Goal: Transaction & Acquisition: Purchase product/service

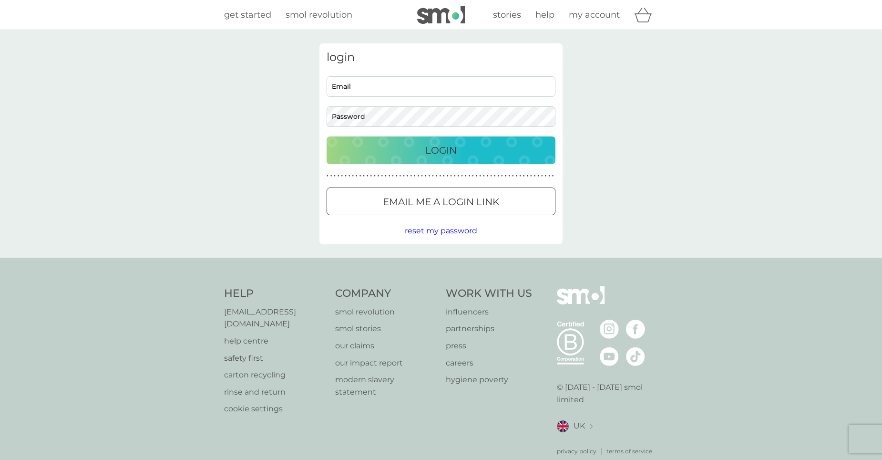
click at [486, 93] on input "Email" at bounding box center [441, 86] width 229 height 21
type input "tabetharhodes3@gmail.com"
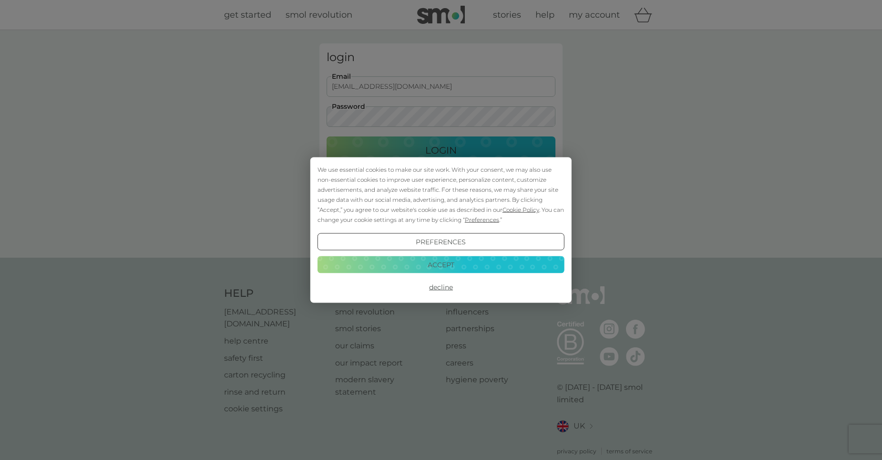
click at [445, 290] on button "Decline" at bounding box center [441, 287] width 247 height 17
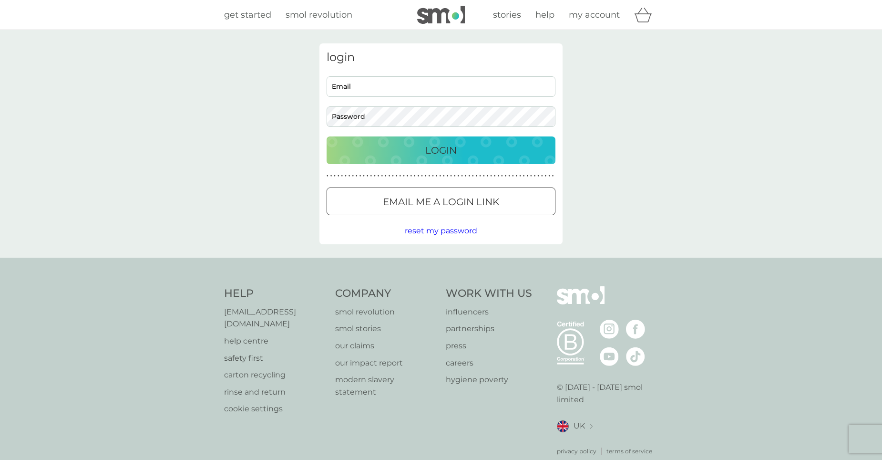
click at [355, 85] on input "Email" at bounding box center [441, 86] width 229 height 21
type input "tabetharhodes3@gmail.com"
click at [453, 229] on span "reset my password" at bounding box center [441, 230] width 73 height 9
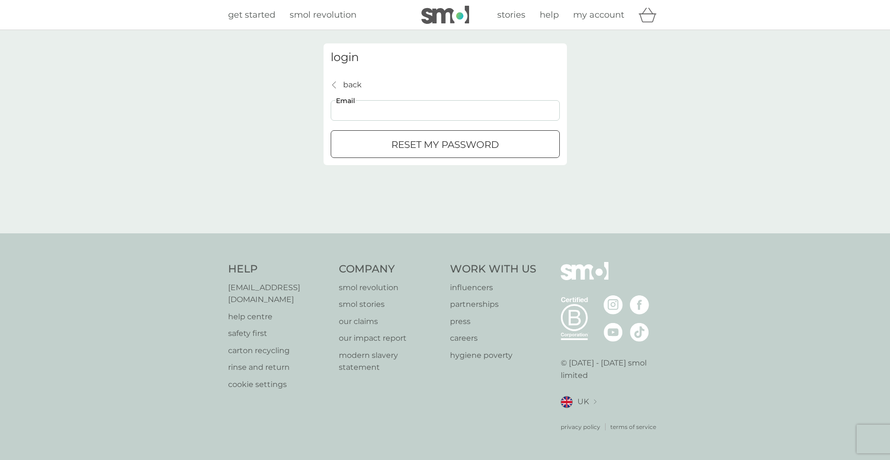
click at [435, 105] on input "Email" at bounding box center [445, 110] width 229 height 21
type input "tabetharhodes3@gmail.com"
click at [411, 142] on p "reset my password" at bounding box center [445, 144] width 108 height 15
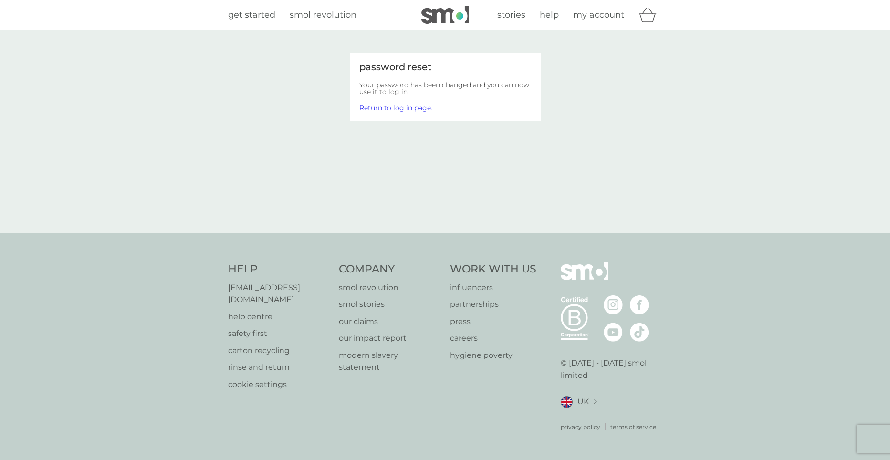
click at [400, 111] on link "Return to log in page." at bounding box center [395, 108] width 73 height 9
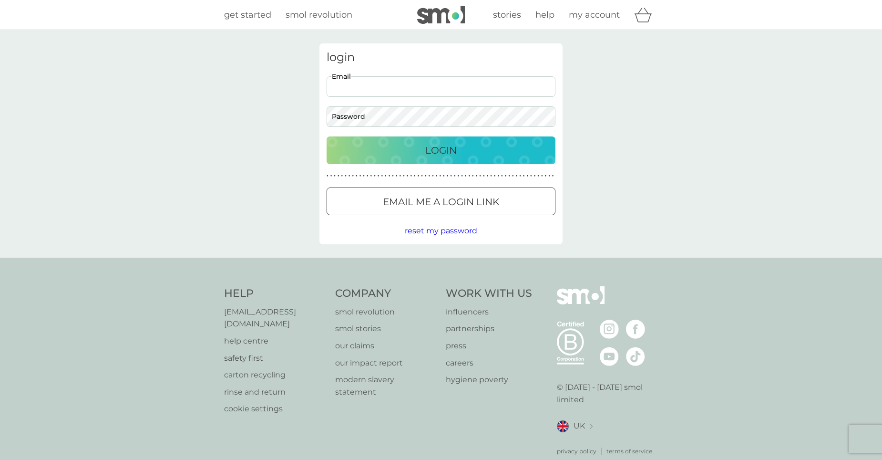
click at [403, 83] on input "Email" at bounding box center [441, 86] width 229 height 21
type input "tabetharhodes3@gmail.com"
click at [405, 153] on div "Login" at bounding box center [441, 150] width 210 height 15
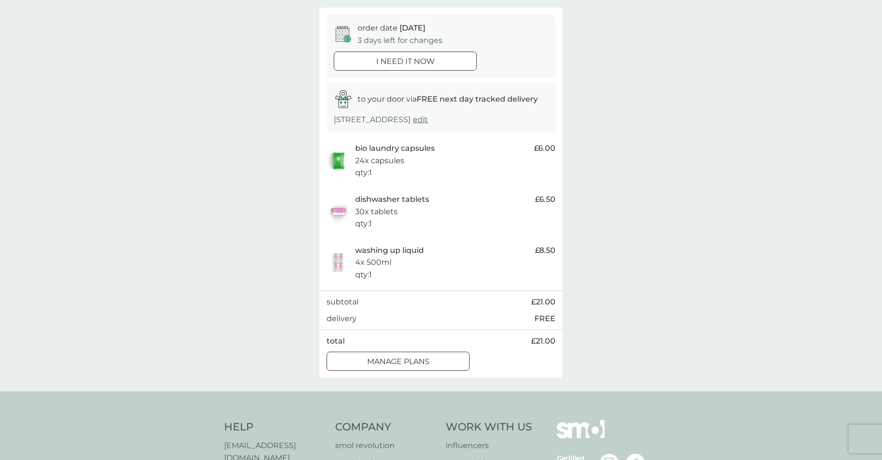
scroll to position [143, 0]
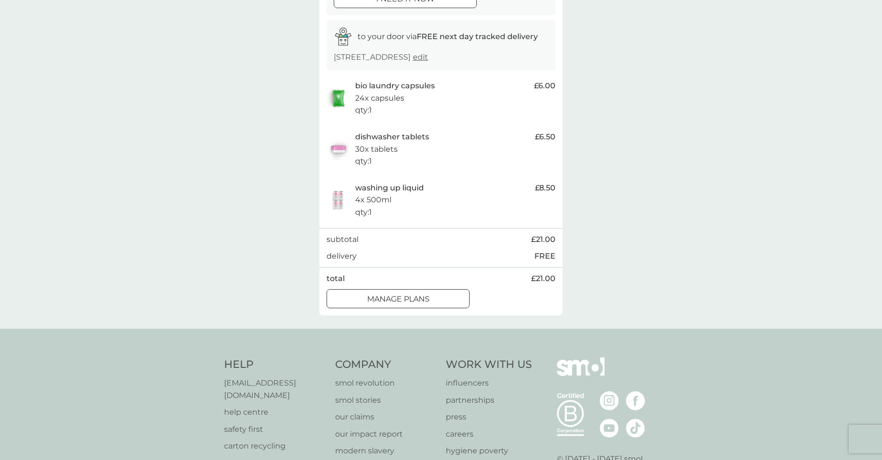
click at [412, 300] on div at bounding box center [398, 299] width 34 height 10
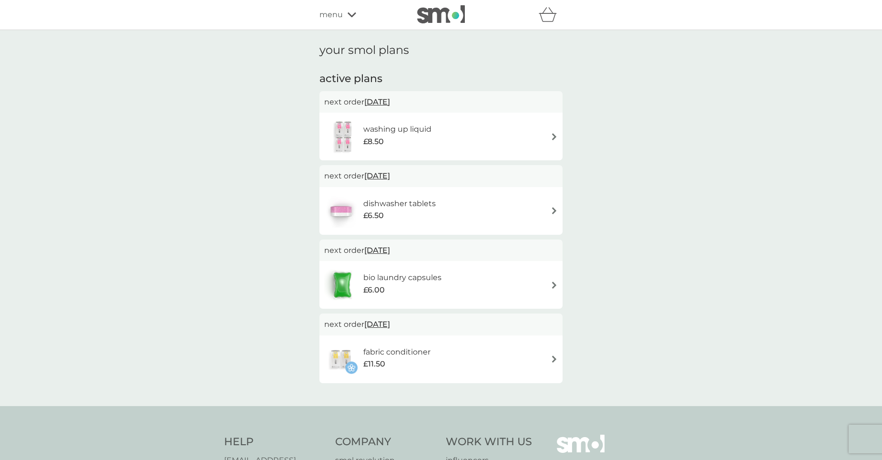
click at [553, 136] on img at bounding box center [554, 136] width 7 height 7
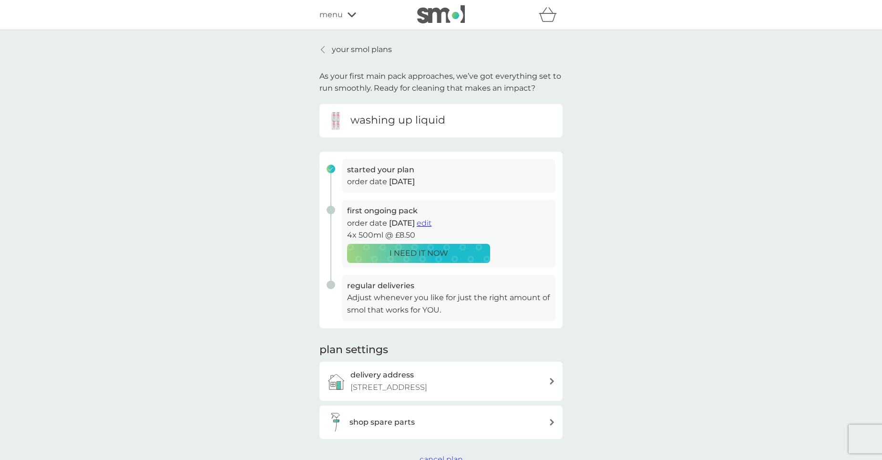
click at [441, 125] on h6 "washing up liquid" at bounding box center [398, 120] width 95 height 15
click at [502, 306] on p "Adjust whenever you like for just the right amount of smol that works for YOU." at bounding box center [449, 303] width 204 height 24
click at [432, 225] on span "edit" at bounding box center [424, 222] width 15 height 9
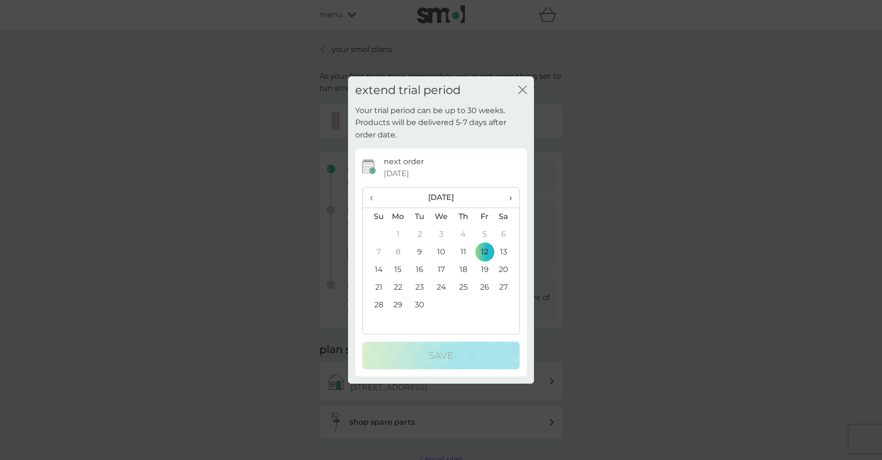
click at [510, 200] on span "›" at bounding box center [508, 197] width 10 height 20
click at [379, 268] on td "12" at bounding box center [375, 270] width 24 height 18
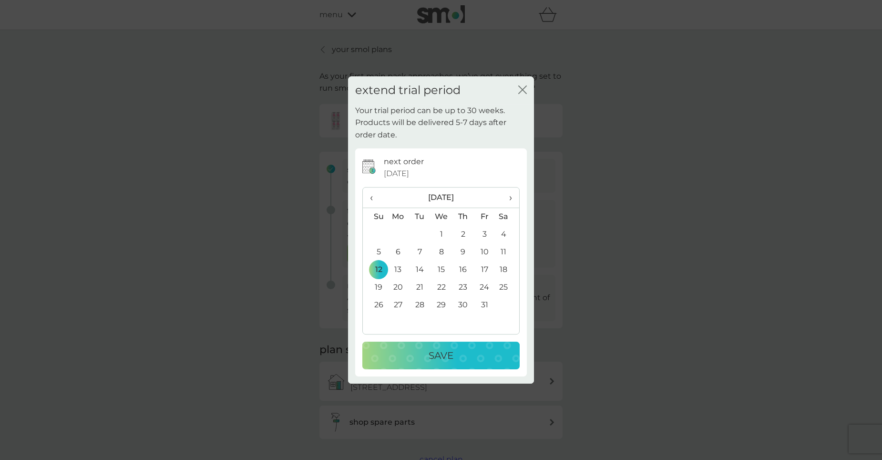
click at [446, 356] on p "Save" at bounding box center [441, 355] width 25 height 15
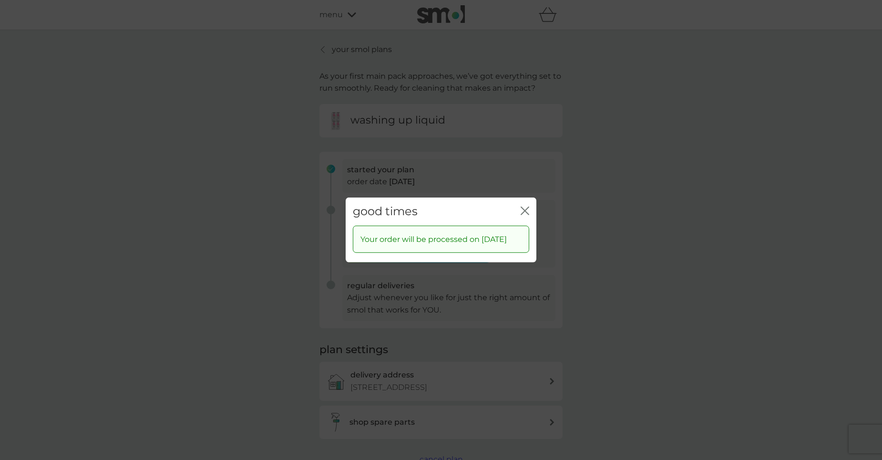
click at [527, 207] on icon "close" at bounding box center [525, 211] width 9 height 9
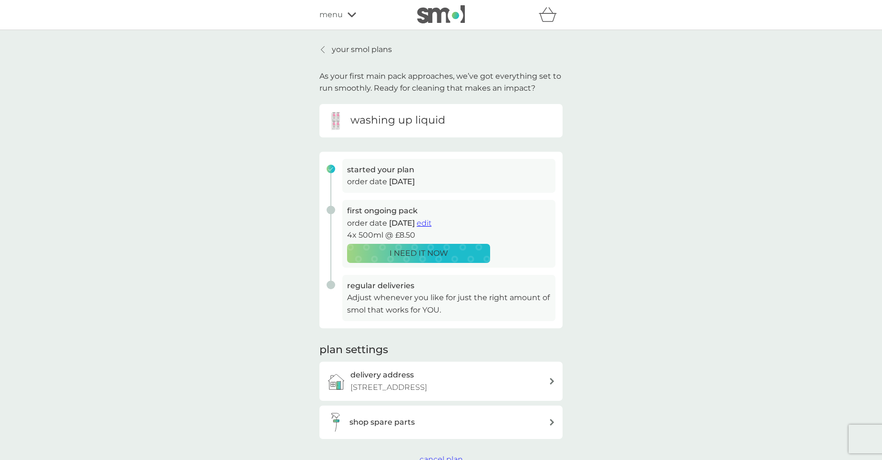
click at [322, 51] on icon at bounding box center [323, 49] width 3 height 7
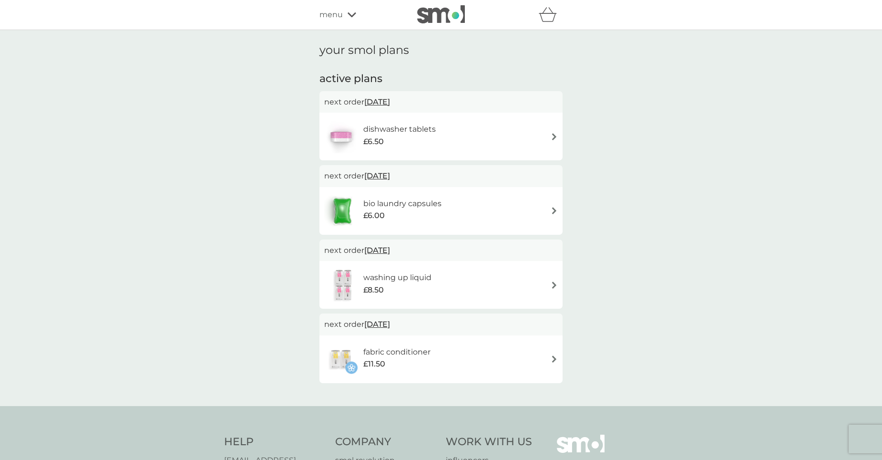
click at [554, 361] on img at bounding box center [554, 358] width 7 height 7
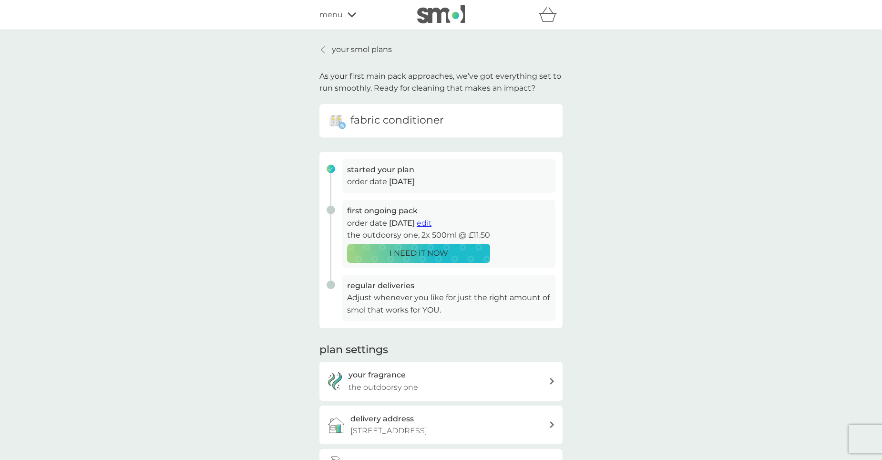
click at [432, 224] on span "edit" at bounding box center [424, 222] width 15 height 9
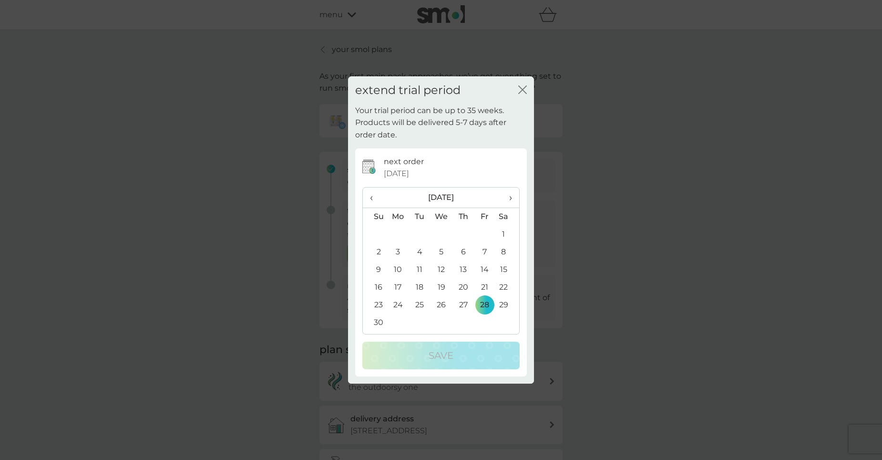
click at [373, 198] on span "‹" at bounding box center [375, 197] width 10 height 20
click at [487, 251] on td "12" at bounding box center [484, 252] width 21 height 18
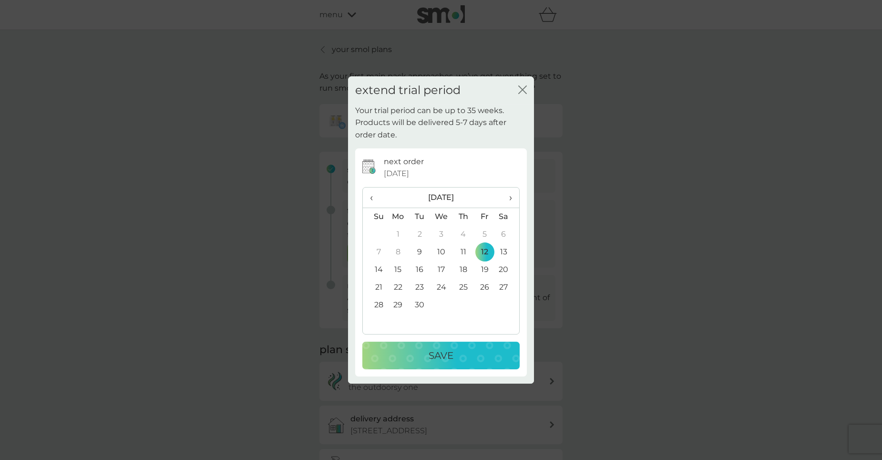
click at [495, 356] on div "Save" at bounding box center [441, 355] width 138 height 15
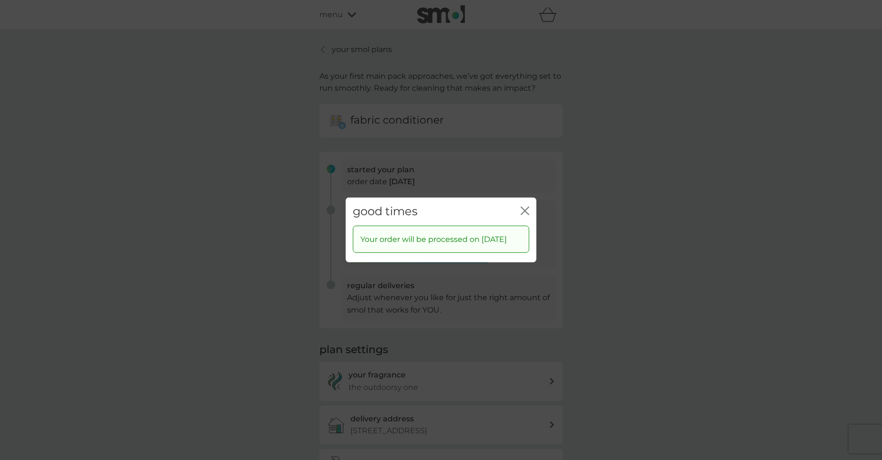
click at [527, 207] on icon "close" at bounding box center [527, 211] width 4 height 8
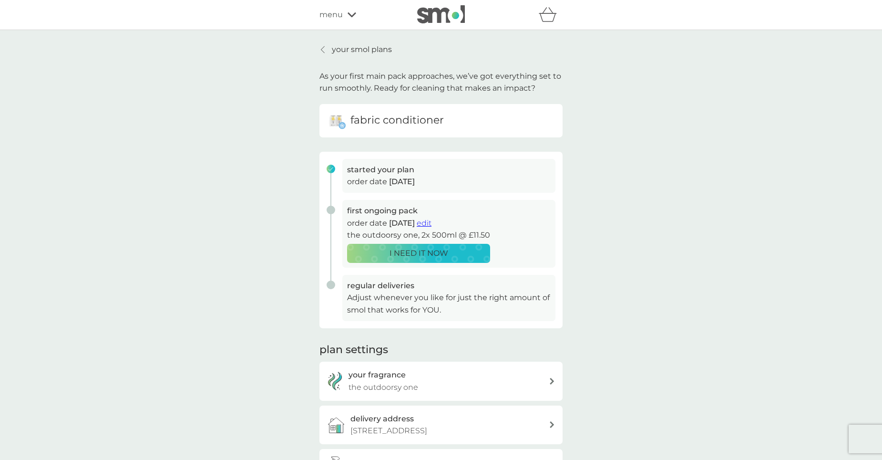
click at [321, 52] on icon at bounding box center [323, 50] width 4 height 8
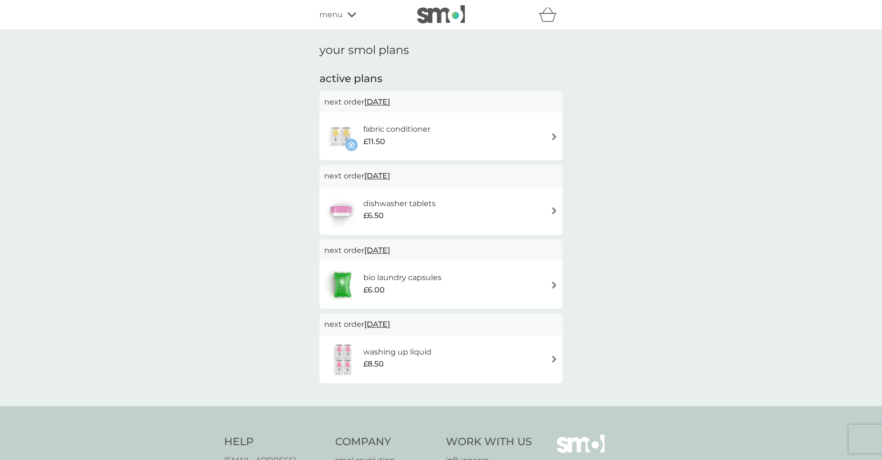
click at [374, 253] on span "12 Sep 2025" at bounding box center [377, 250] width 26 height 19
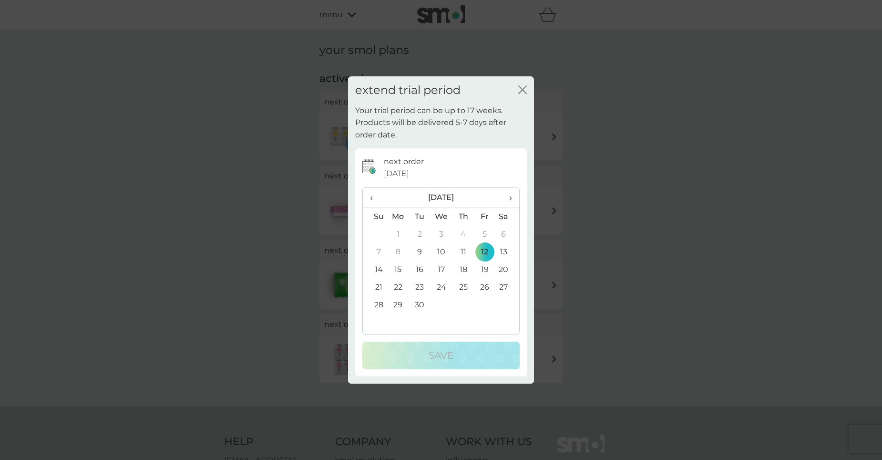
click at [418, 250] on td "9" at bounding box center [419, 252] width 21 height 18
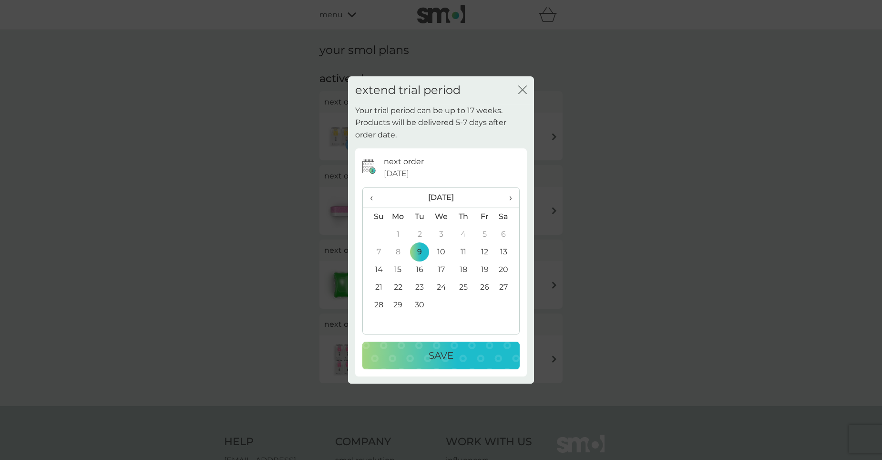
click at [469, 354] on div "Save" at bounding box center [441, 355] width 138 height 15
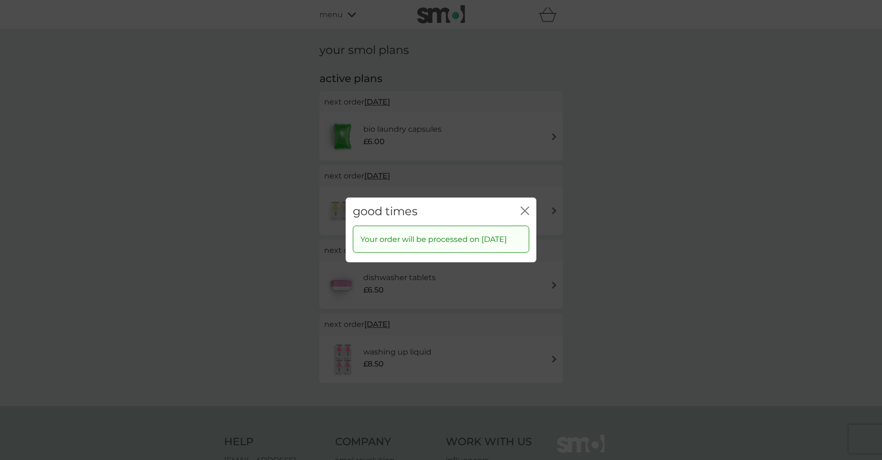
click at [522, 207] on icon "close" at bounding box center [525, 211] width 9 height 9
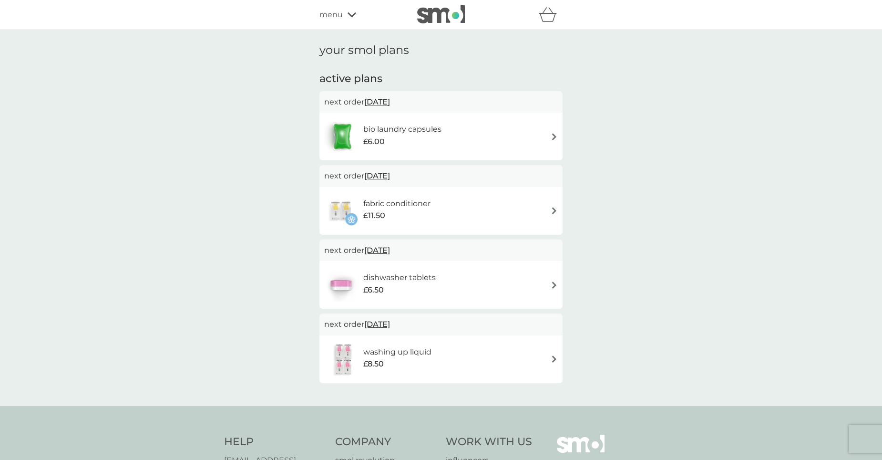
click at [390, 175] on span "12 Sep 2025" at bounding box center [377, 175] width 26 height 19
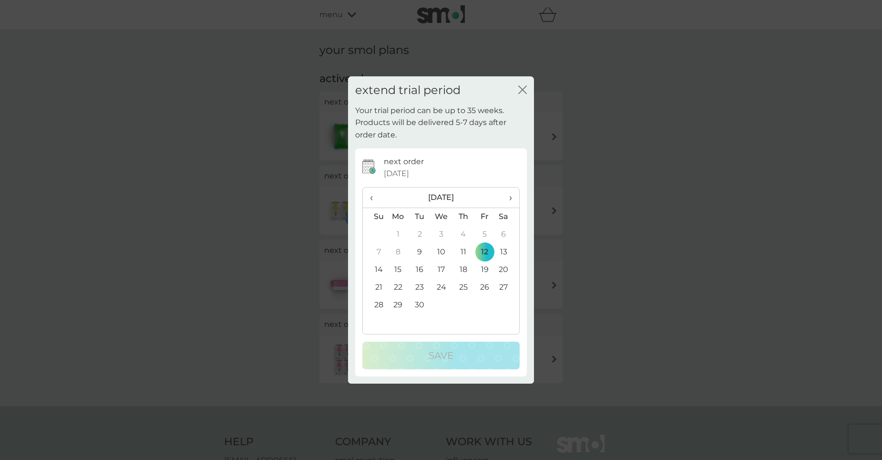
click at [420, 253] on td "9" at bounding box center [419, 252] width 21 height 18
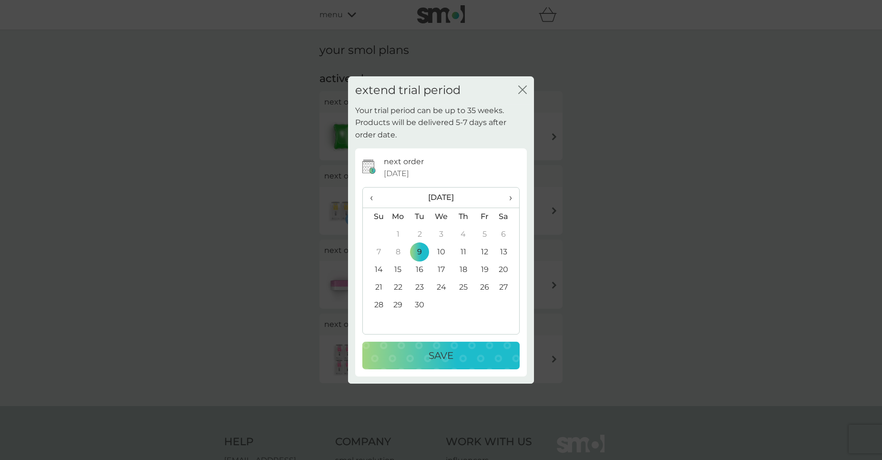
click at [433, 362] on p "Save" at bounding box center [441, 355] width 25 height 15
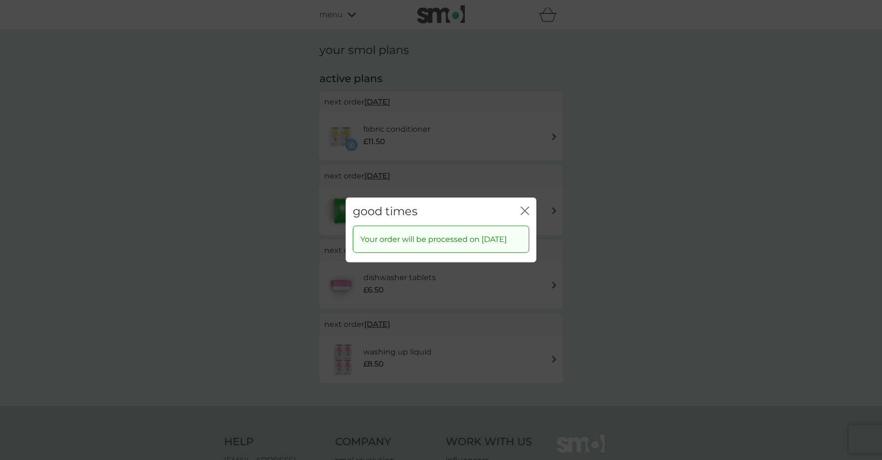
click at [524, 207] on icon "close" at bounding box center [525, 211] width 9 height 9
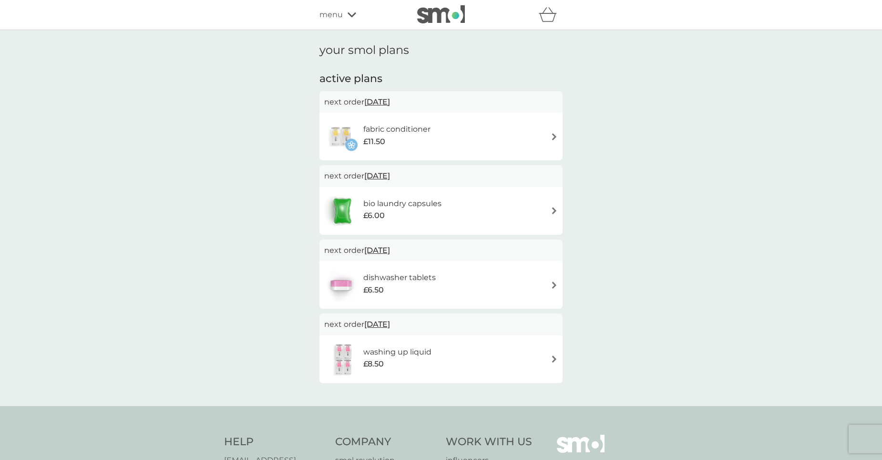
click at [389, 250] on span "12 Sep 2025" at bounding box center [377, 250] width 26 height 19
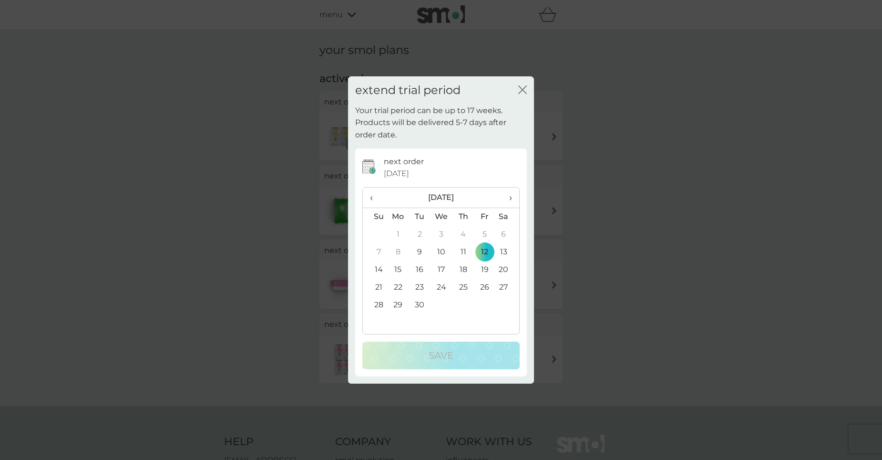
click at [419, 251] on td "9" at bounding box center [419, 252] width 21 height 18
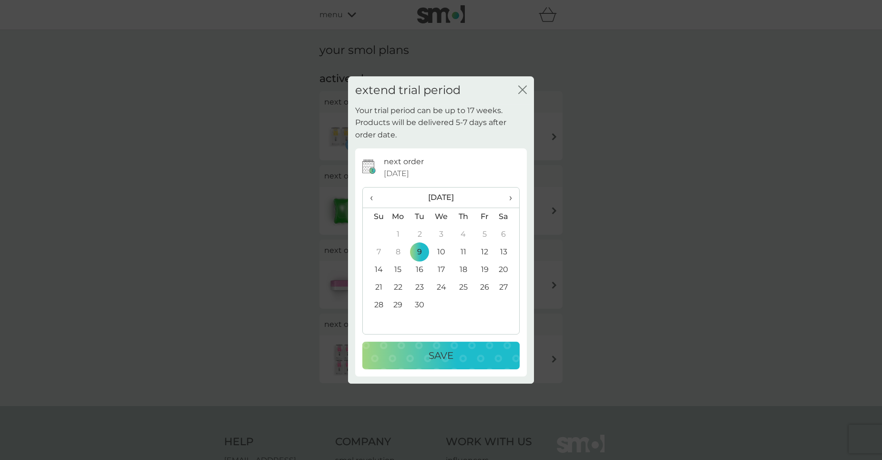
click at [437, 357] on p "Save" at bounding box center [441, 355] width 25 height 15
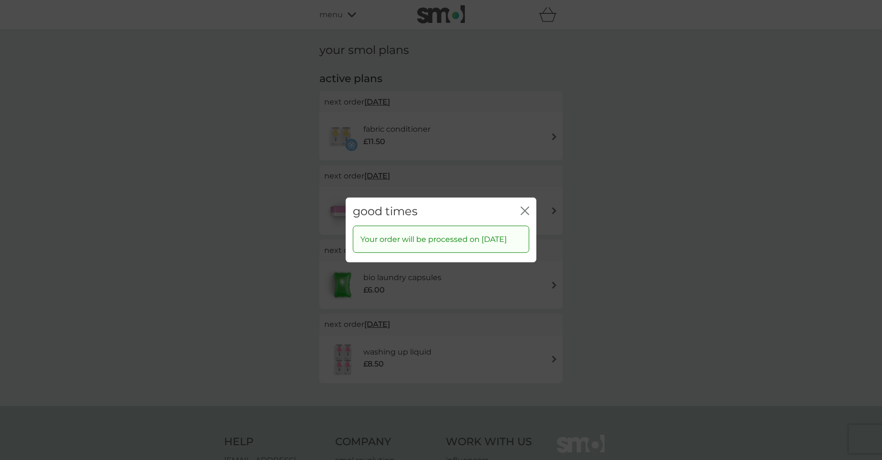
click at [522, 207] on icon "close" at bounding box center [525, 211] width 9 height 9
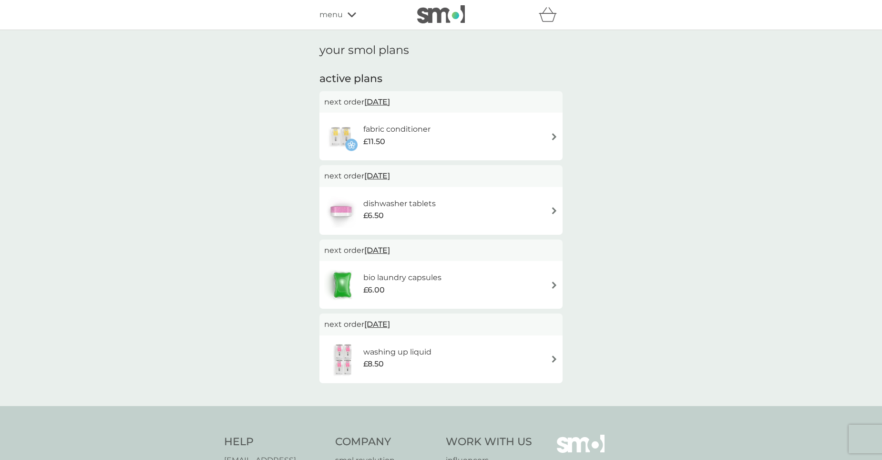
click at [545, 19] on icon "basket" at bounding box center [548, 14] width 18 height 15
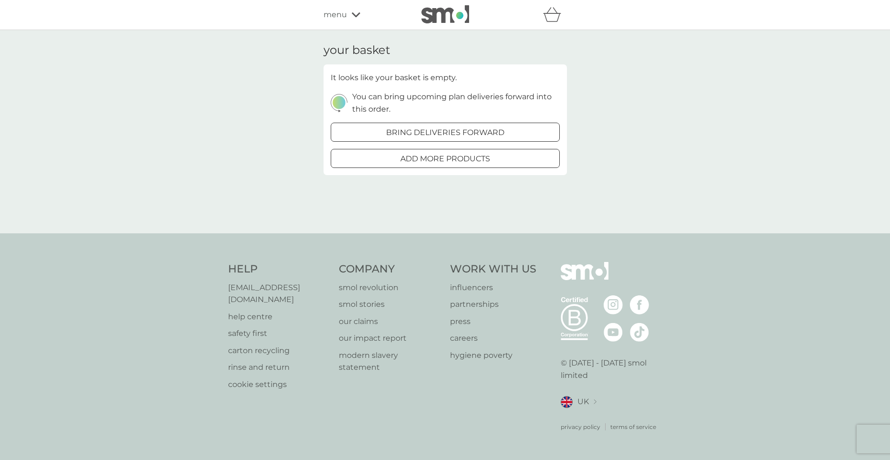
click at [508, 163] on div "add more products" at bounding box center [445, 159] width 228 height 12
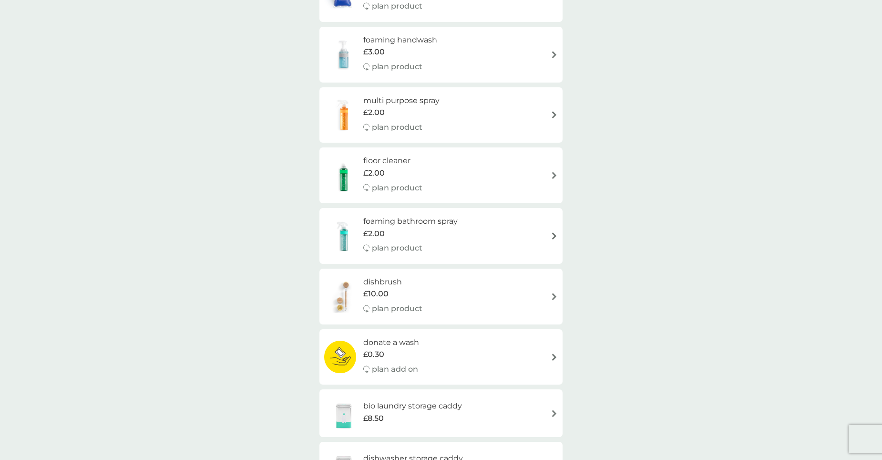
scroll to position [239, 0]
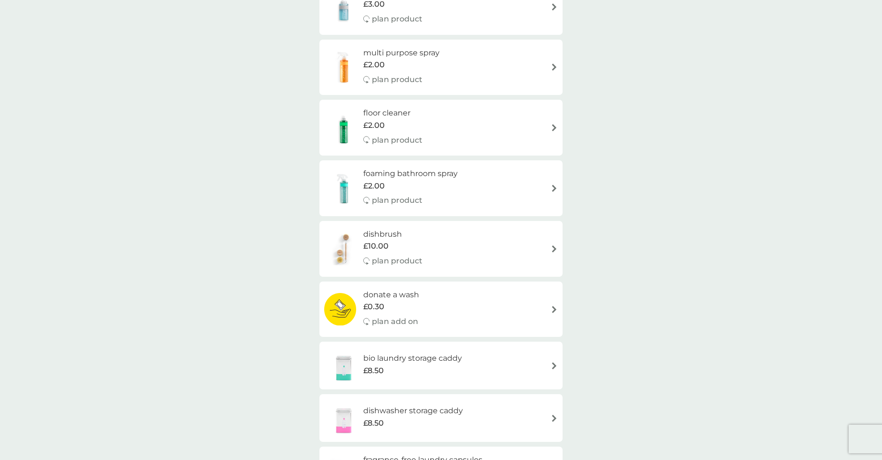
click at [552, 70] on img at bounding box center [554, 66] width 7 height 7
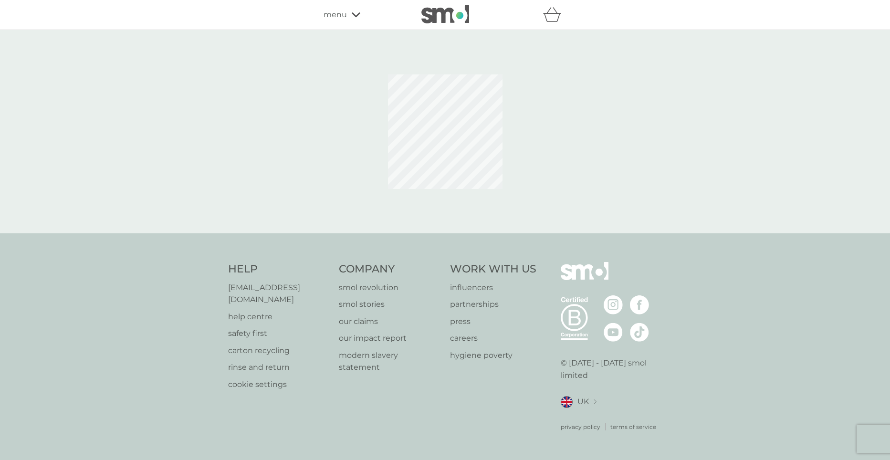
select select "112"
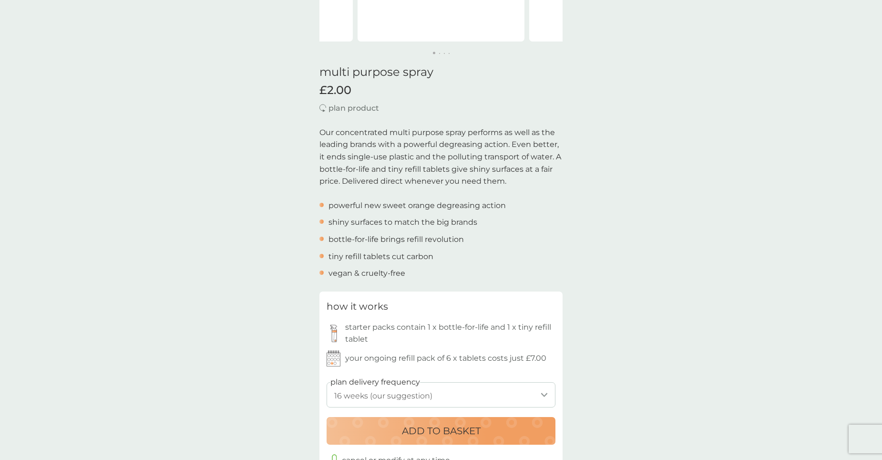
scroll to position [334, 0]
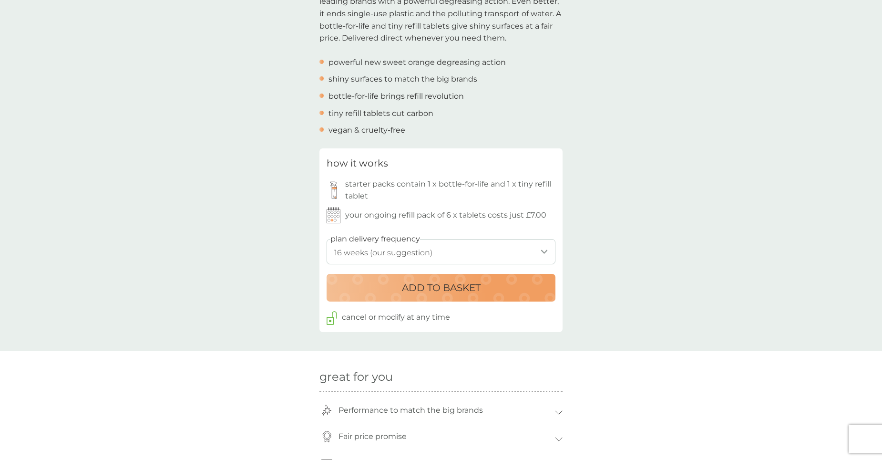
click at [483, 289] on div "ADD TO BASKET" at bounding box center [441, 287] width 210 height 15
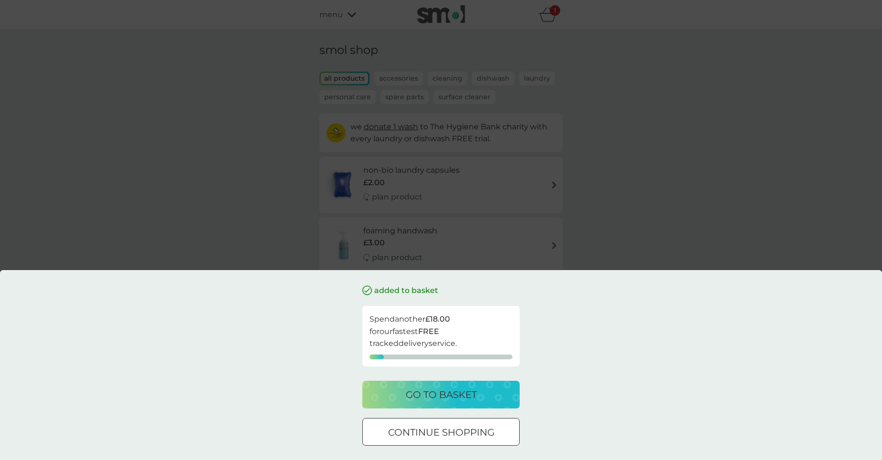
click at [458, 436] on p "continue shopping" at bounding box center [441, 432] width 106 height 15
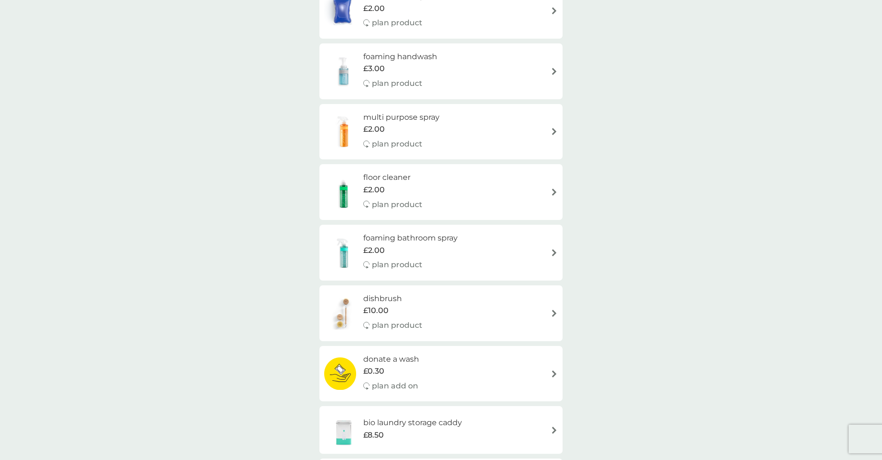
scroll to position [191, 0]
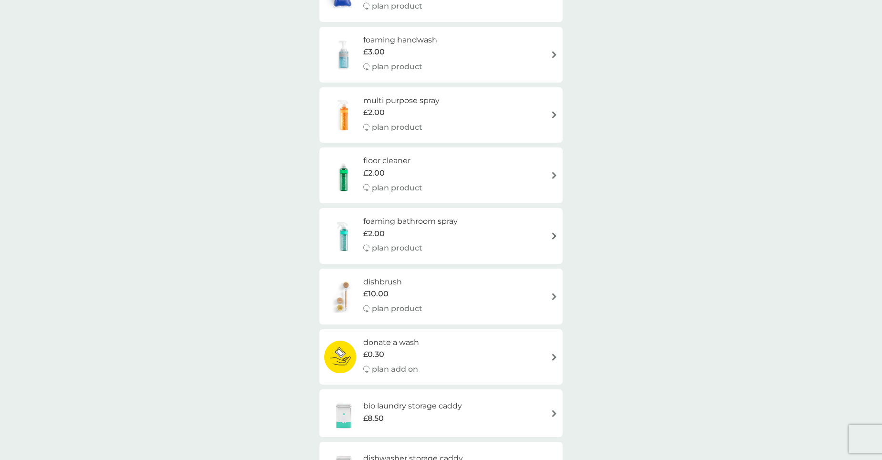
click at [511, 186] on div "floor cleaner £2.00 plan product" at bounding box center [441, 176] width 234 height 42
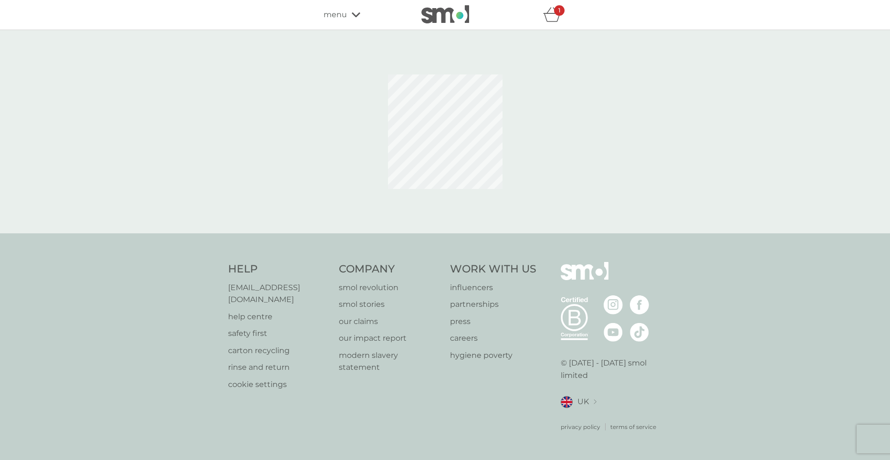
select select "84"
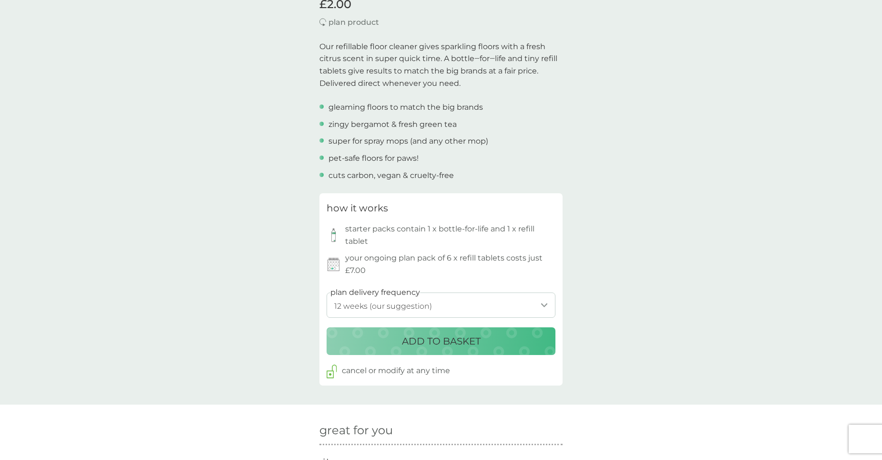
scroll to position [286, 0]
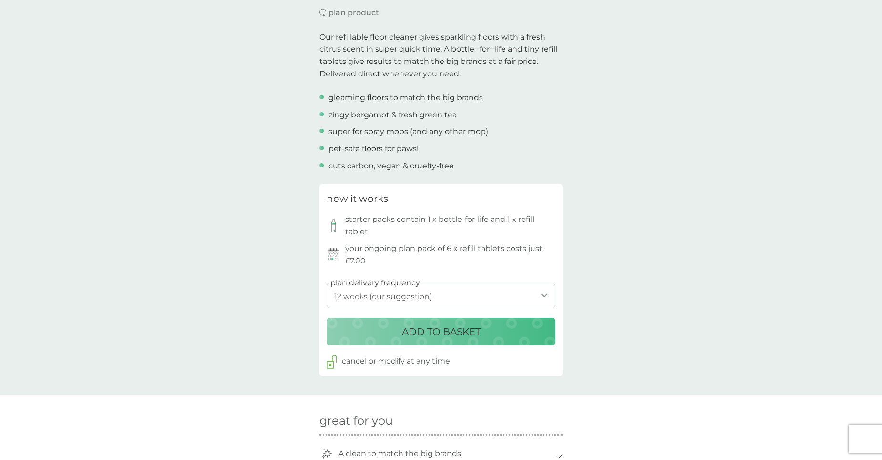
click at [467, 331] on p "ADD TO BASKET" at bounding box center [441, 331] width 79 height 15
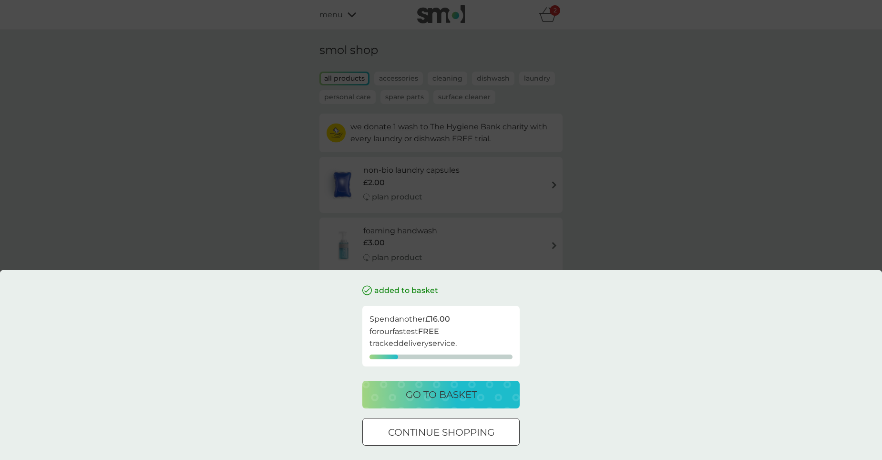
click at [440, 433] on div at bounding box center [441, 431] width 3 height 3
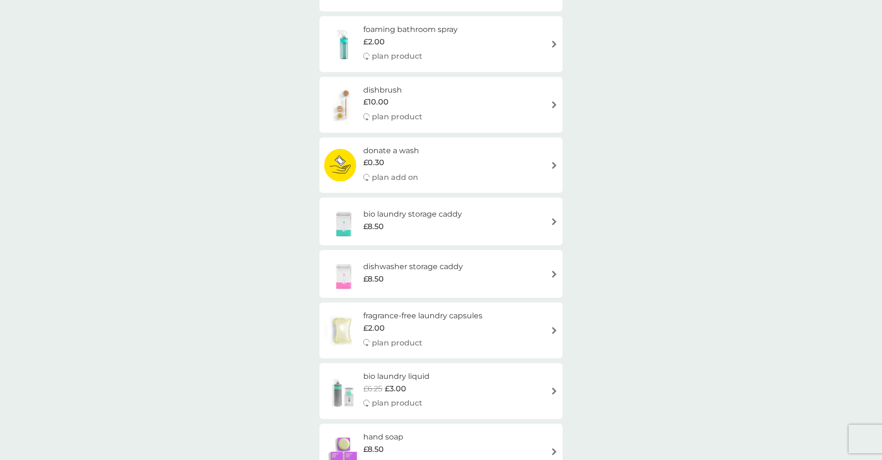
scroll to position [382, 0]
click at [548, 61] on div "foaming bathroom spray £2.00 plan product" at bounding box center [441, 45] width 234 height 42
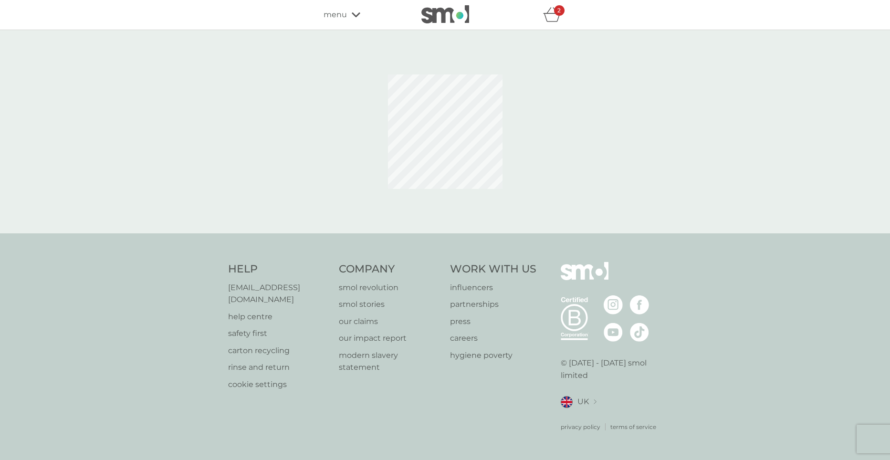
select select "182"
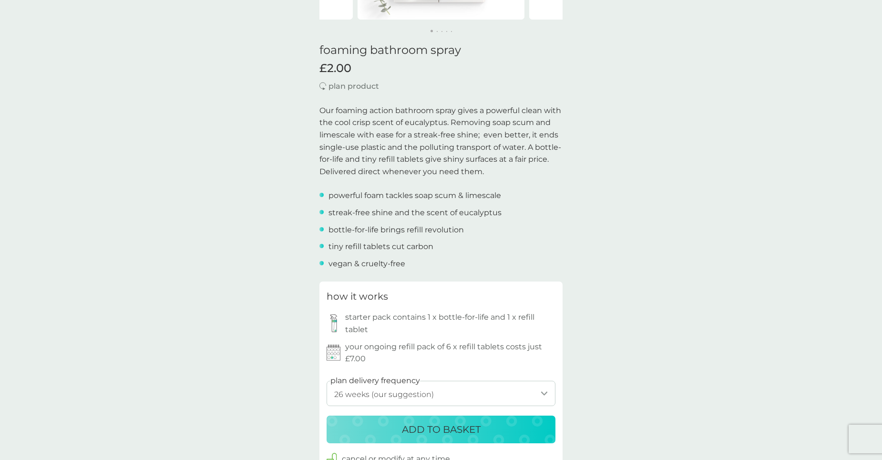
scroll to position [239, 0]
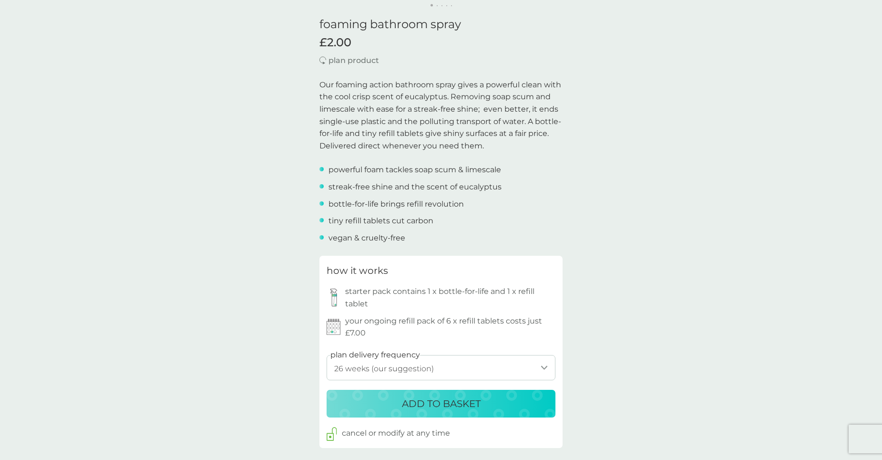
click at [478, 403] on p "ADD TO BASKET" at bounding box center [441, 403] width 79 height 15
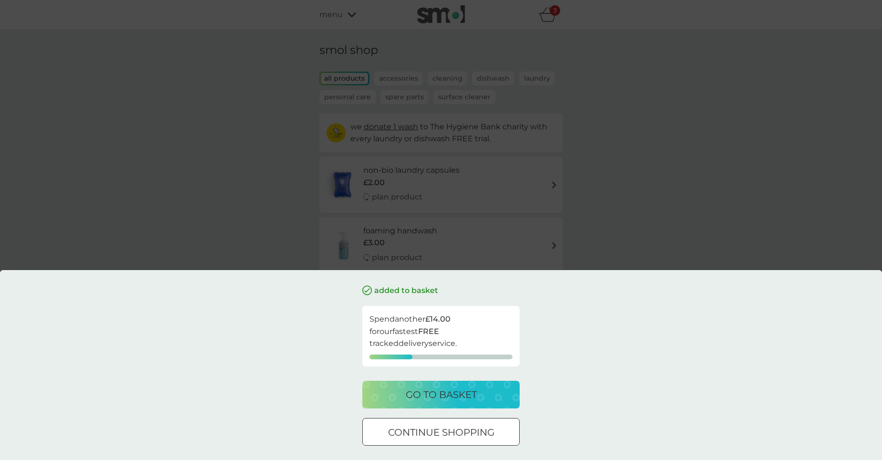
click at [479, 395] on div "go to basket" at bounding box center [441, 394] width 138 height 15
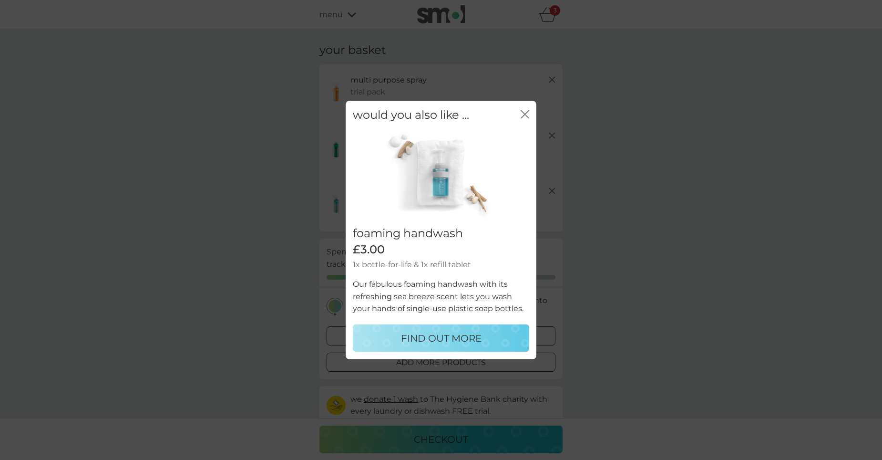
click at [451, 338] on p "FIND OUT MORE" at bounding box center [441, 337] width 81 height 15
select select "119"
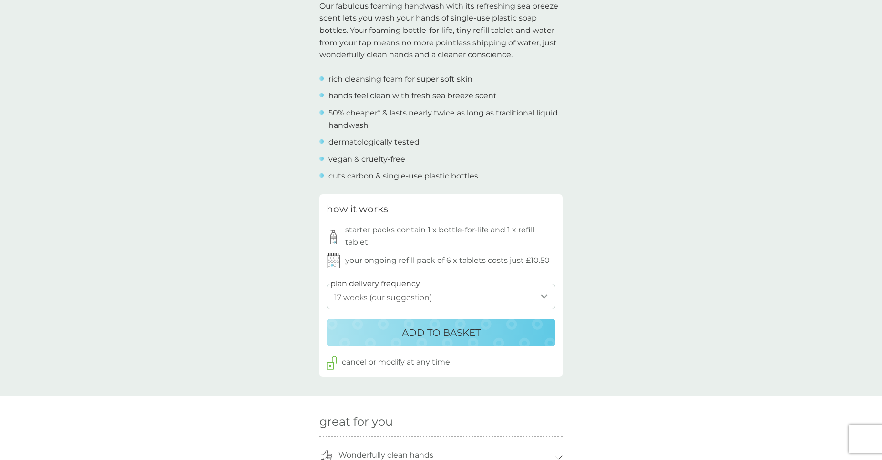
scroll to position [334, 0]
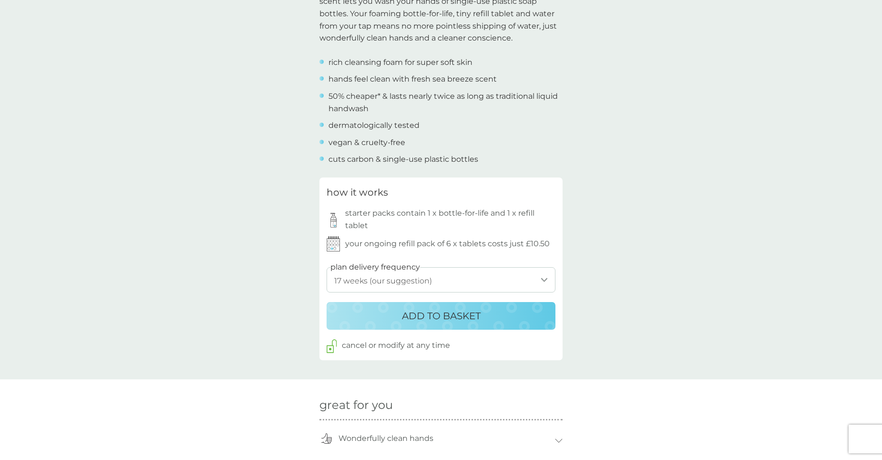
click at [520, 322] on div "ADD TO BASKET" at bounding box center [441, 315] width 210 height 15
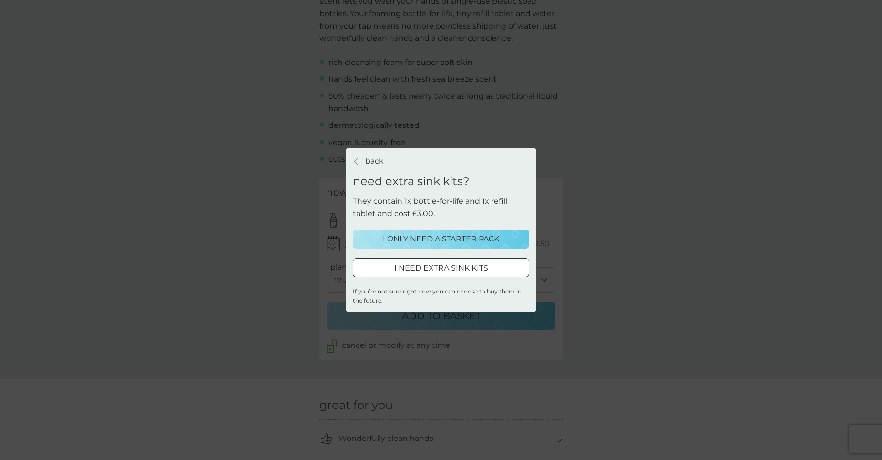
click at [438, 242] on p "I ONLY NEED A STARTER PACK" at bounding box center [441, 239] width 116 height 12
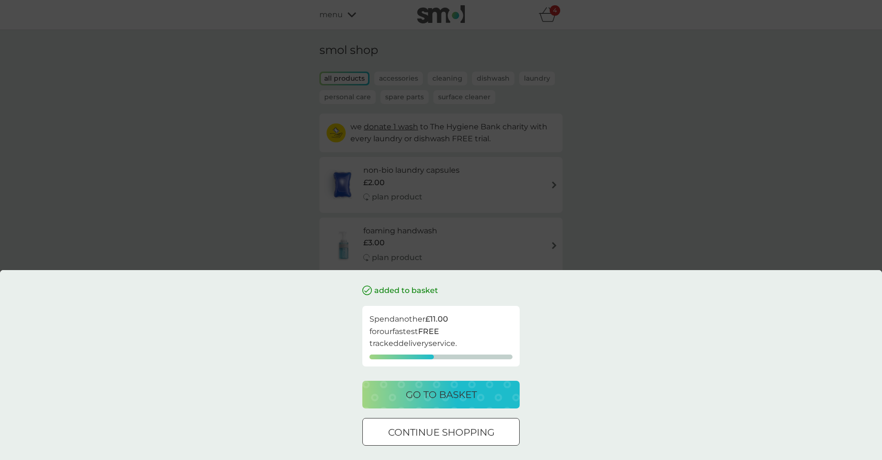
click at [498, 400] on div "go to basket" at bounding box center [441, 394] width 138 height 15
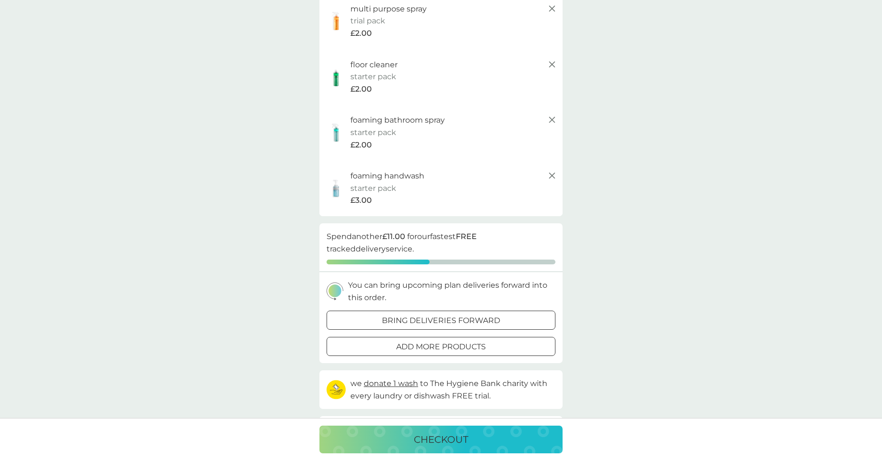
scroll to position [95, 0]
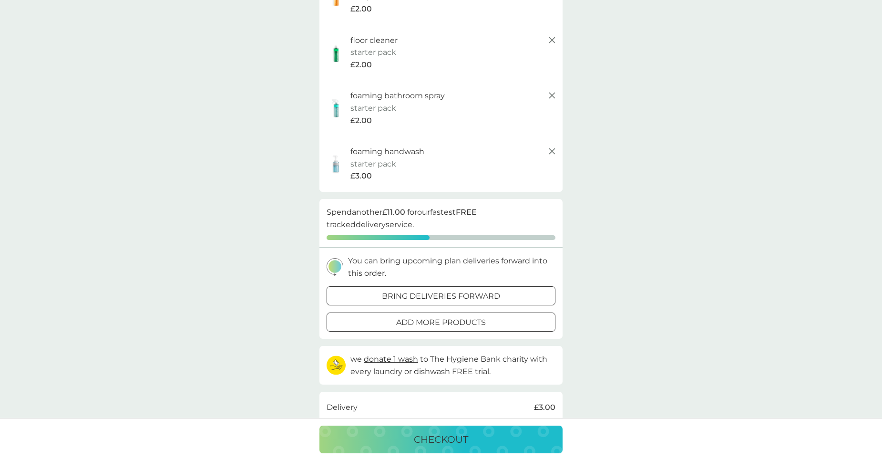
click at [523, 295] on div "bring deliveries forward" at bounding box center [441, 296] width 228 height 12
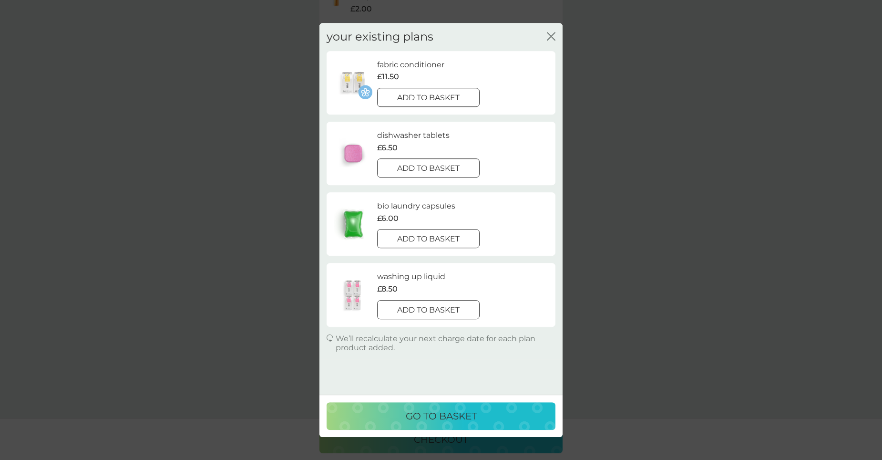
drag, startPoint x: 486, startPoint y: 415, endPoint x: 493, endPoint y: 418, distance: 7.9
click at [492, 418] on div "go to basket" at bounding box center [441, 415] width 210 height 15
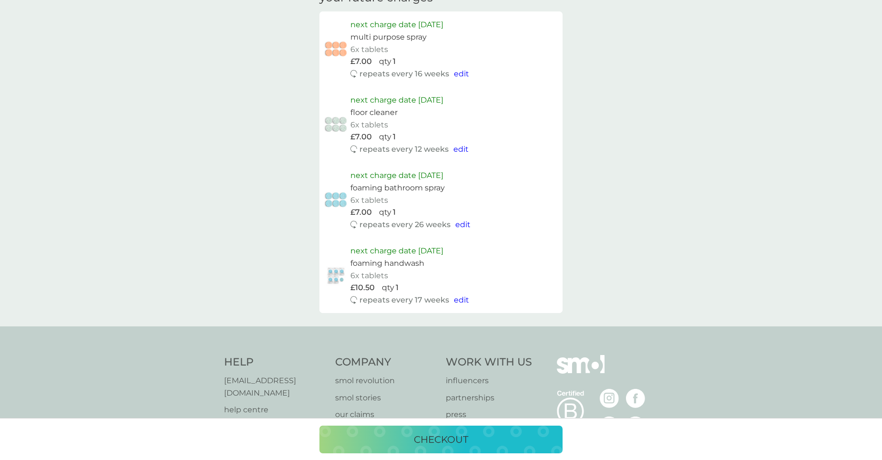
scroll to position [572, 0]
click at [429, 436] on p "checkout" at bounding box center [441, 439] width 54 height 15
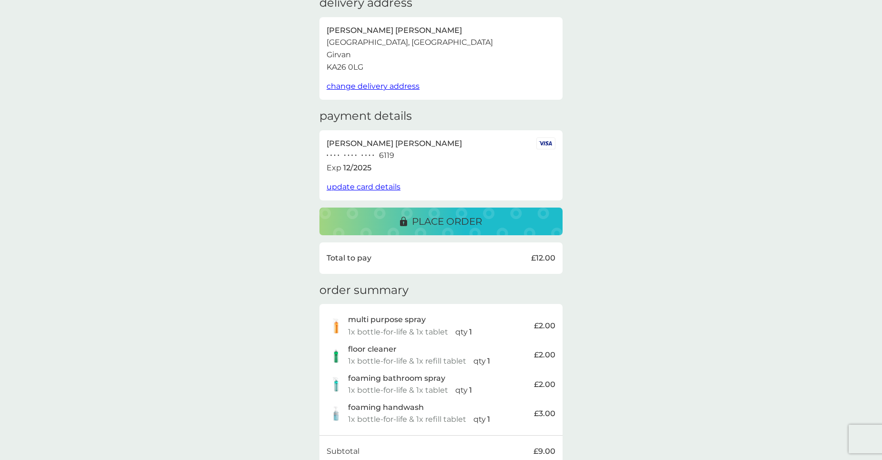
scroll to position [143, 0]
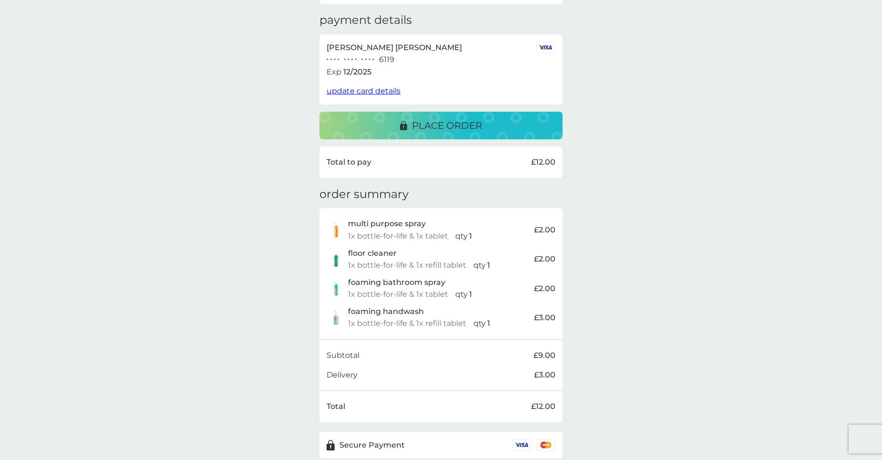
click at [482, 130] on p "place order" at bounding box center [447, 125] width 70 height 15
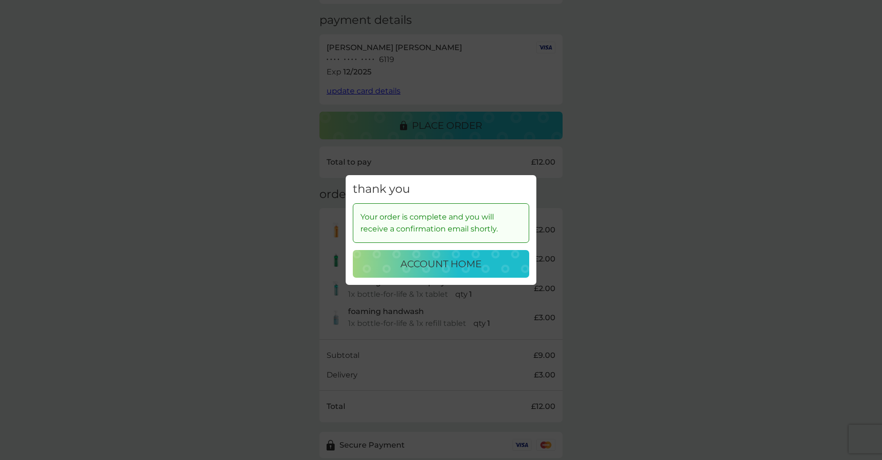
click at [458, 262] on p "account home" at bounding box center [441, 263] width 81 height 15
